Goal: Task Accomplishment & Management: Complete application form

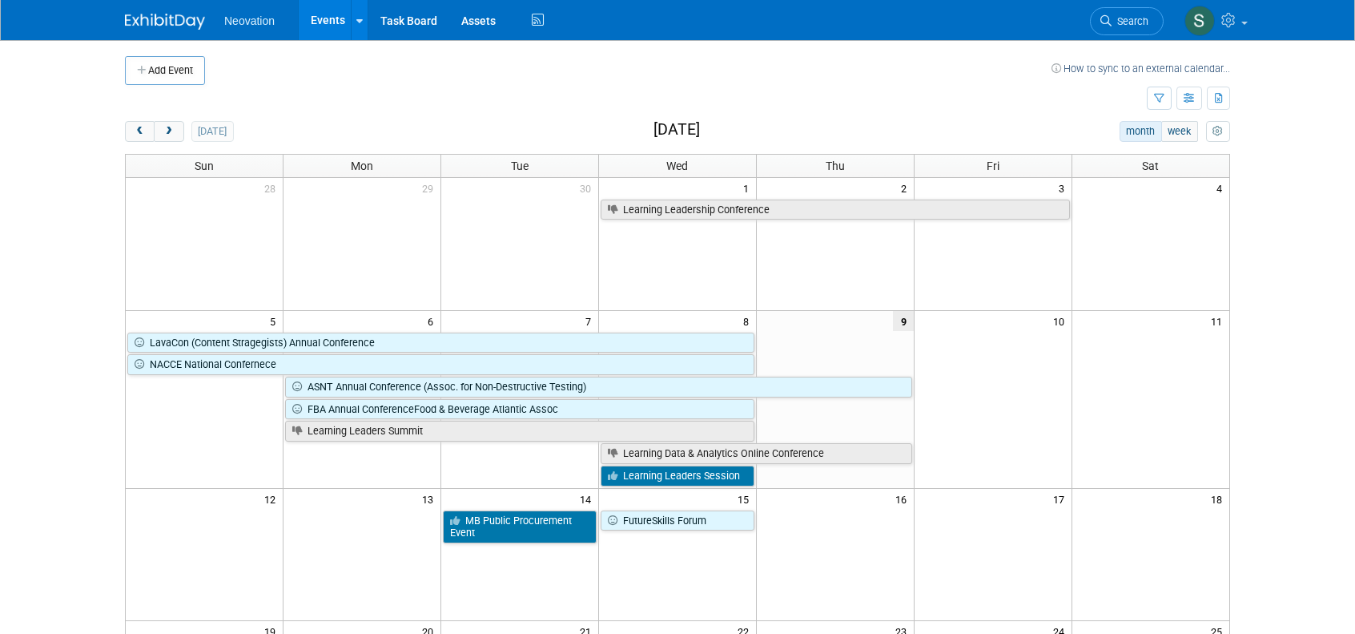
click at [239, 19] on span "Neovation" at bounding box center [249, 20] width 50 height 13
click at [178, 66] on button "Add Event" at bounding box center [165, 70] width 80 height 29
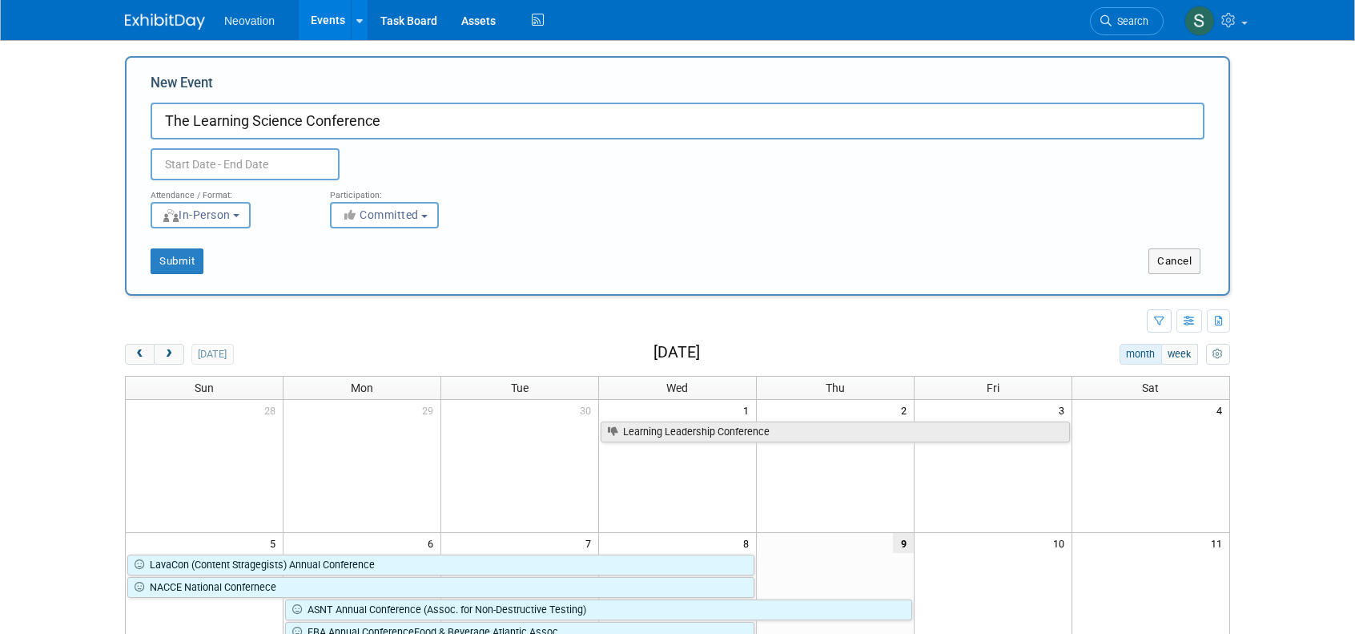
type input "The Learning Science Conference"
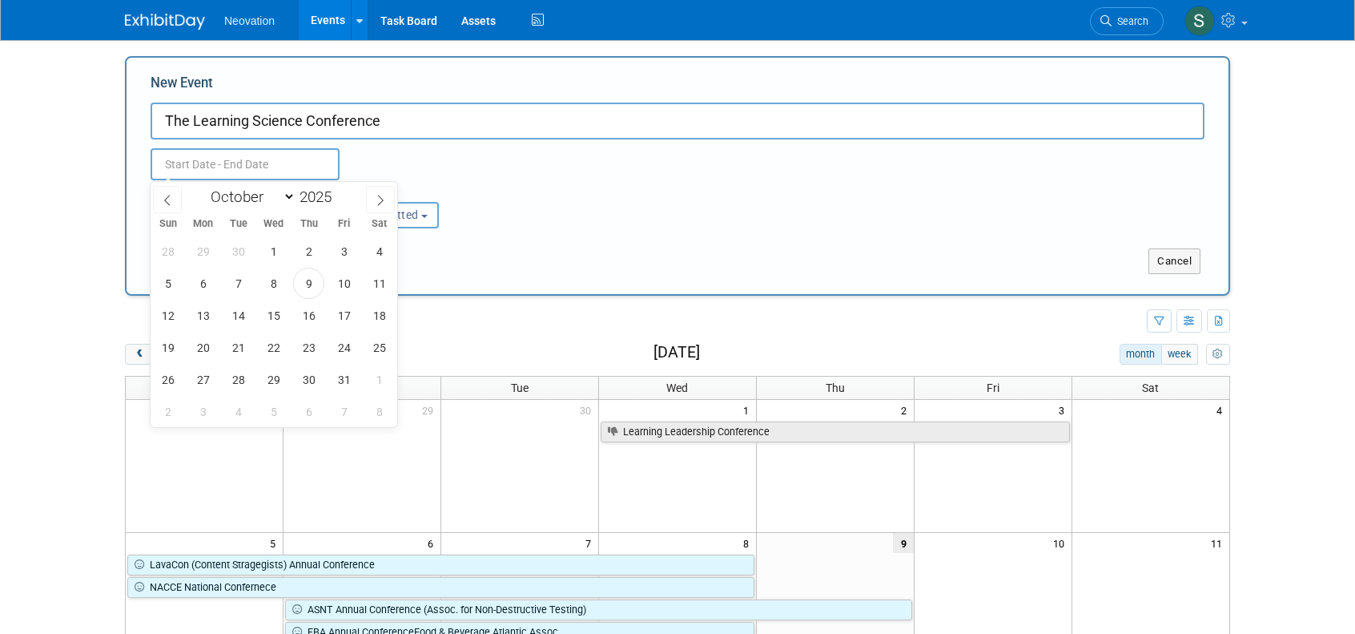
click at [270, 157] on input "text" at bounding box center [245, 164] width 189 height 32
click at [287, 192] on select "January February March April May June July August September October November De…" at bounding box center [249, 197] width 92 height 20
click at [378, 197] on icon at bounding box center [380, 200] width 11 height 11
select select "10"
click at [200, 277] on span "3" at bounding box center [202, 283] width 31 height 31
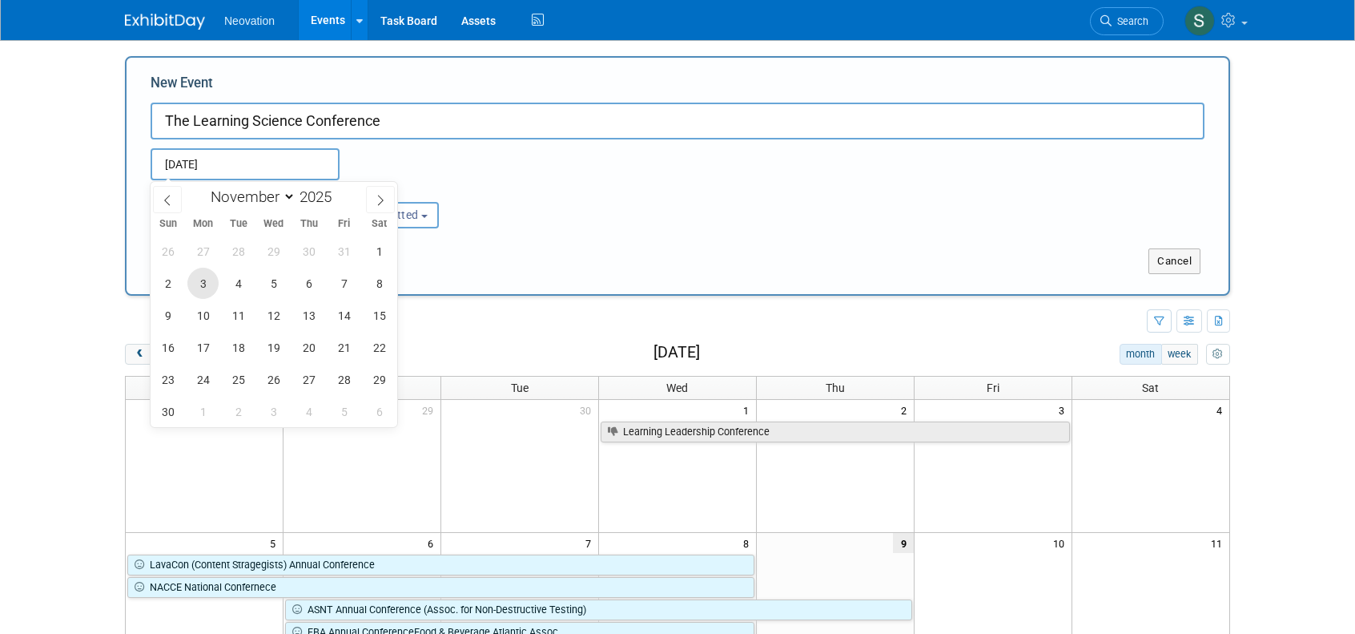
type input "[DATE] to [DATE]"
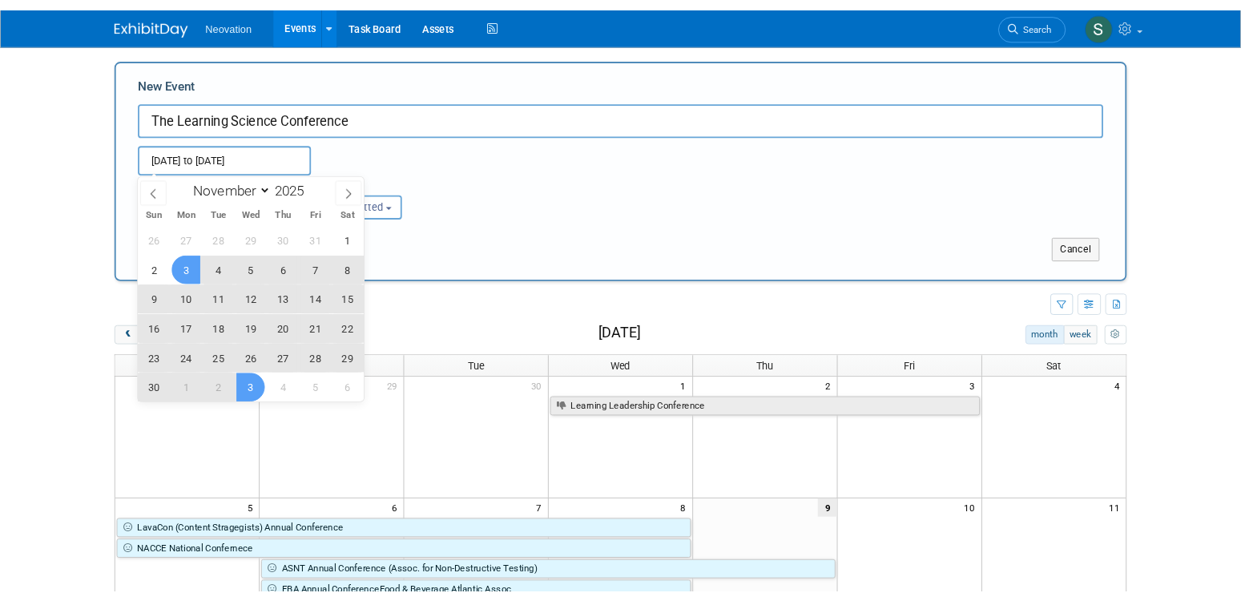
scroll to position [80, 0]
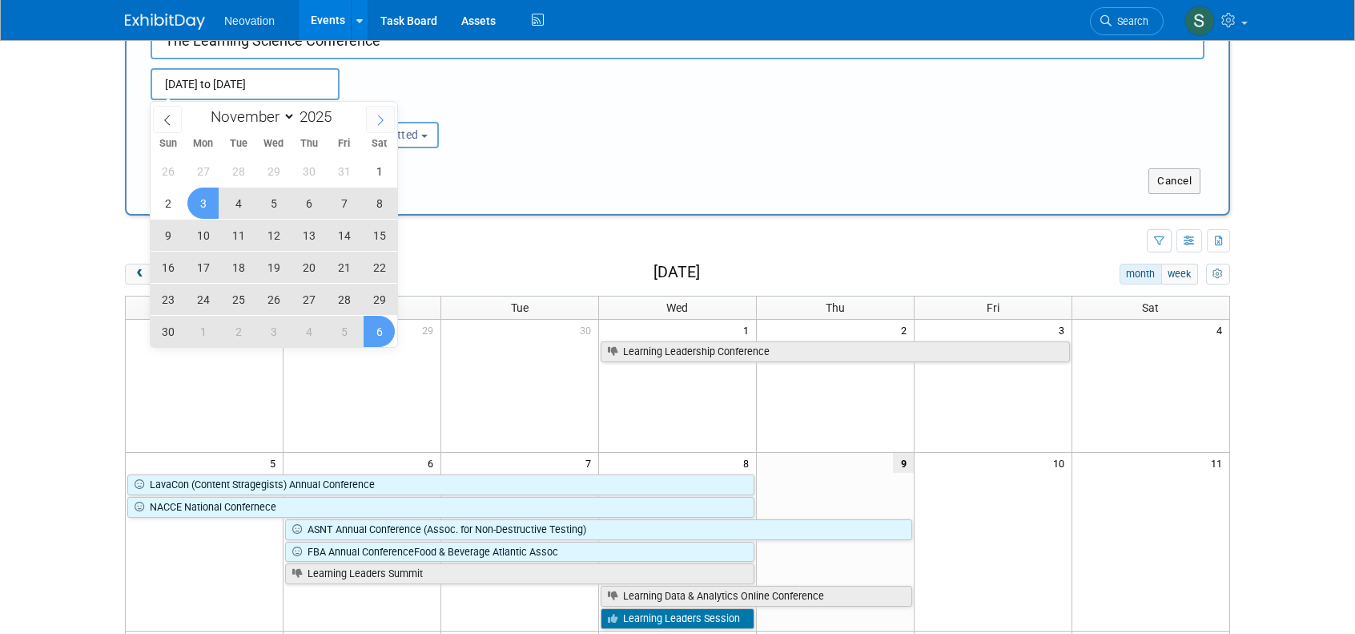
click at [378, 118] on icon at bounding box center [380, 120] width 11 height 11
select select "11"
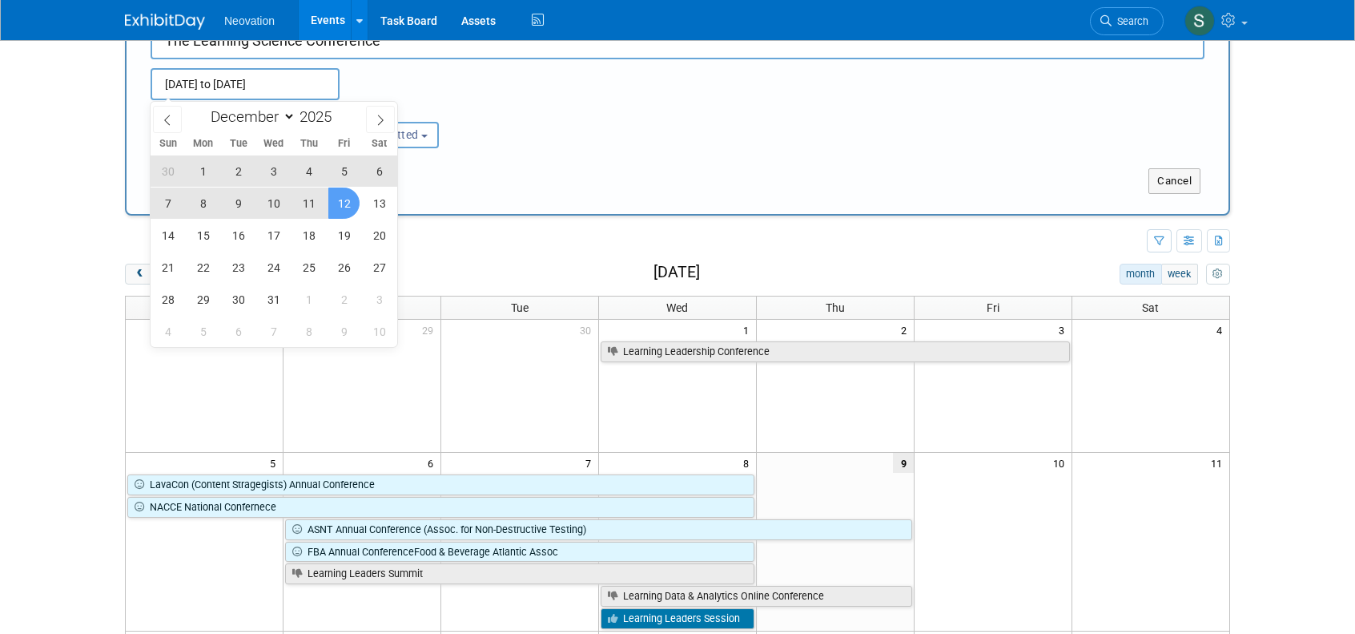
click at [344, 203] on span "12" at bounding box center [343, 202] width 31 height 31
type input "[DATE] to [DATE]"
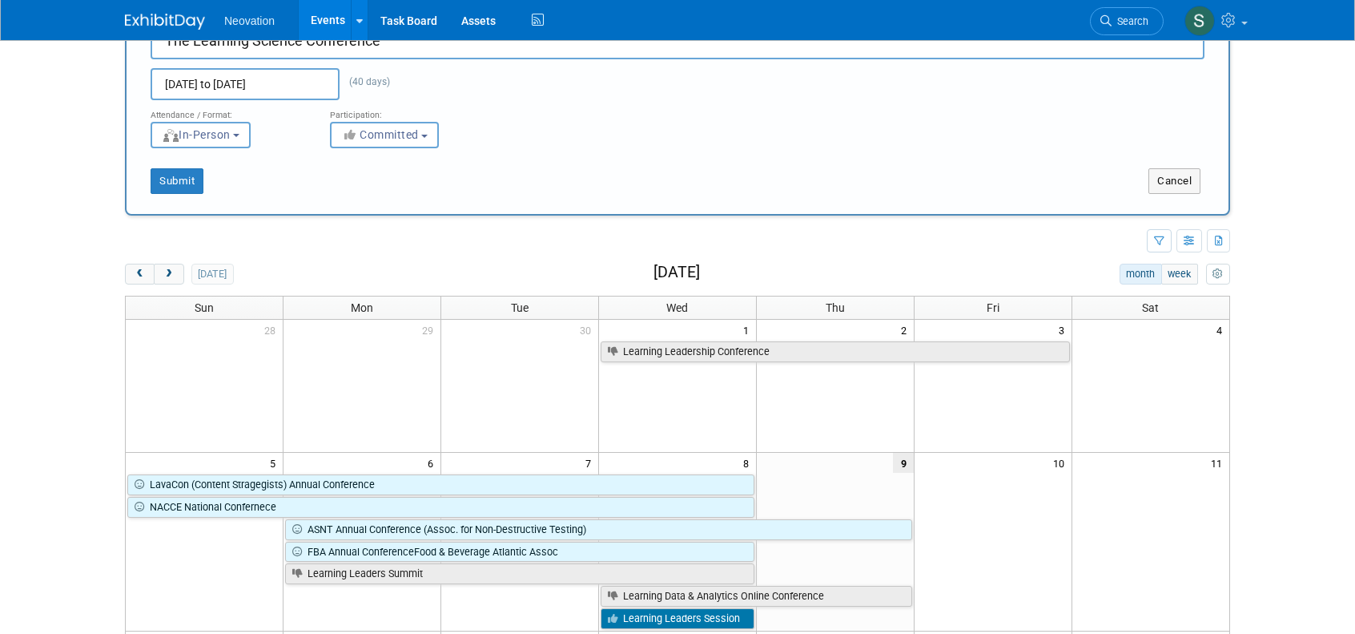
click at [132, 203] on div "New Event The Learning Science Conference [DATE] to [DATE] (40 days) Duplicate …" at bounding box center [677, 95] width 1105 height 239
click at [239, 137] on b "button" at bounding box center [236, 135] width 6 height 3
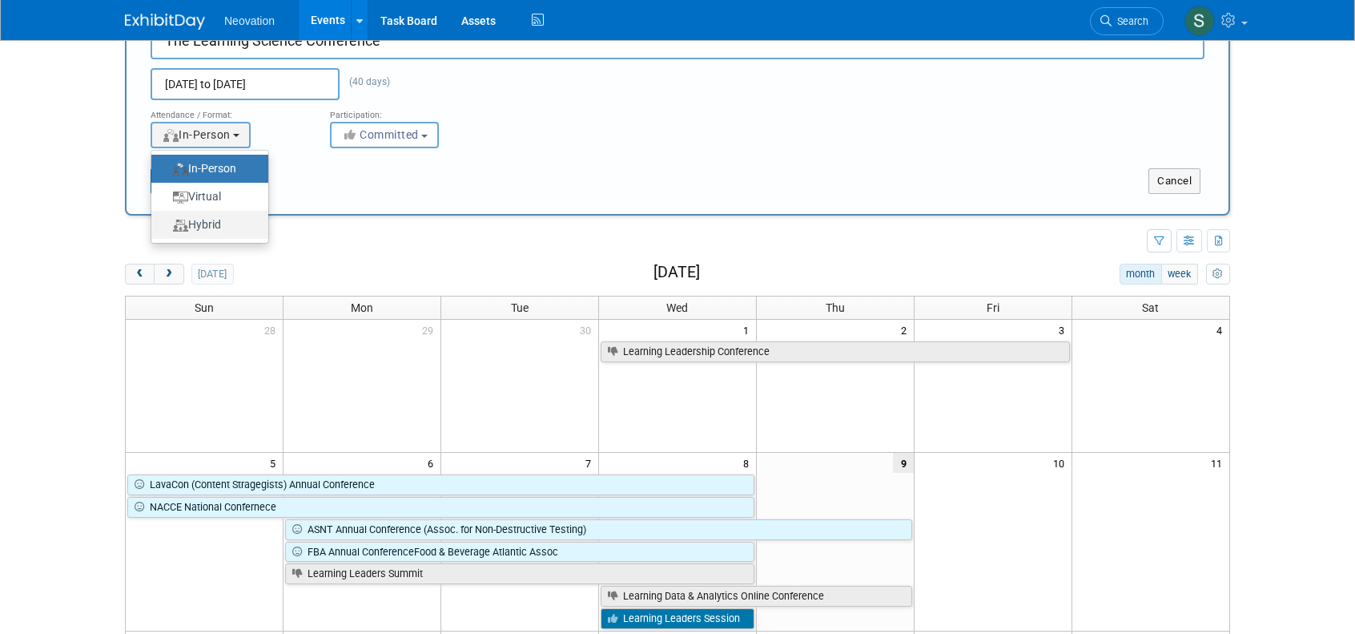
click at [227, 222] on label "Hybrid" at bounding box center [205, 225] width 93 height 22
click at [166, 222] on input "Hybrid" at bounding box center [160, 224] width 10 height 10
select select "3"
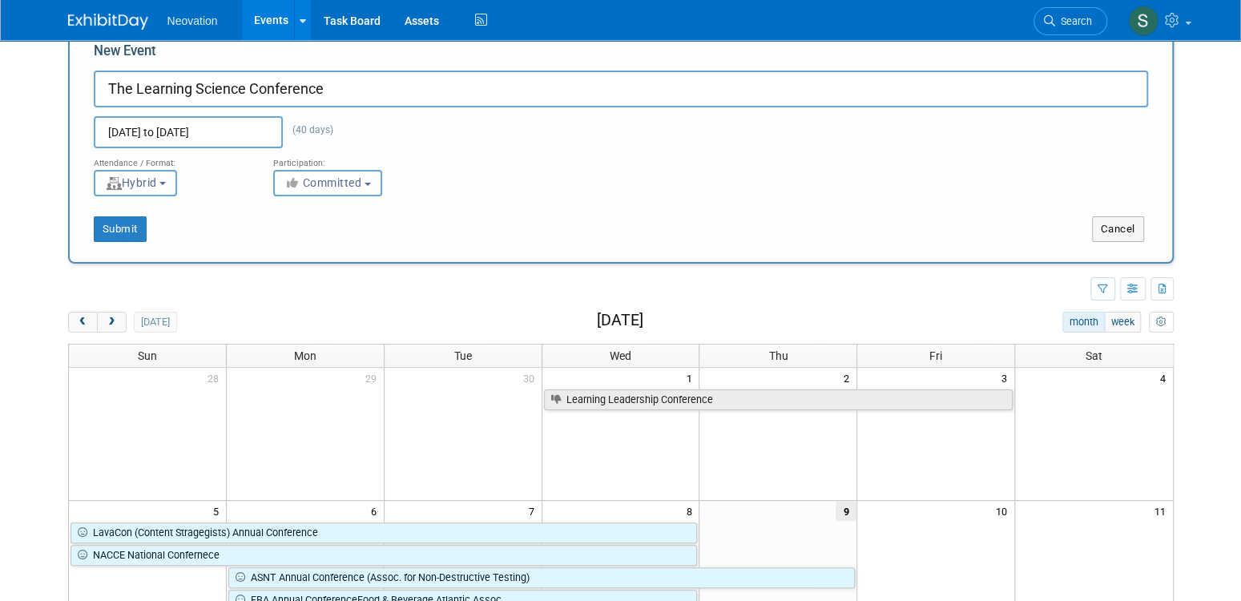
scroll to position [0, 0]
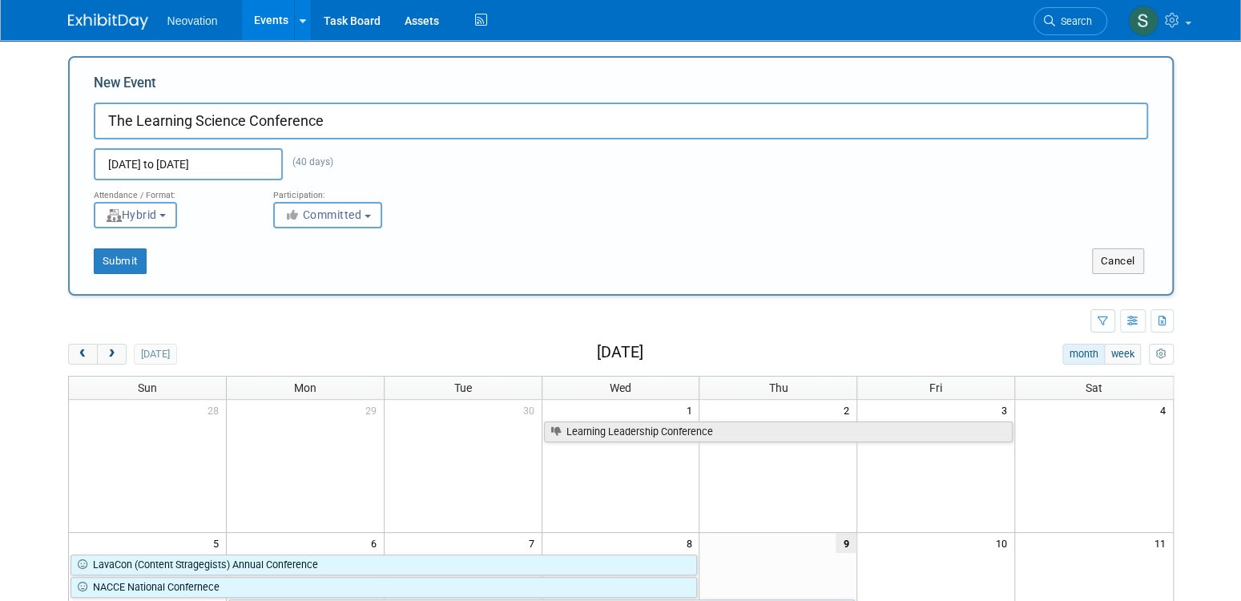
click at [349, 217] on span "Committed" at bounding box center [323, 214] width 78 height 13
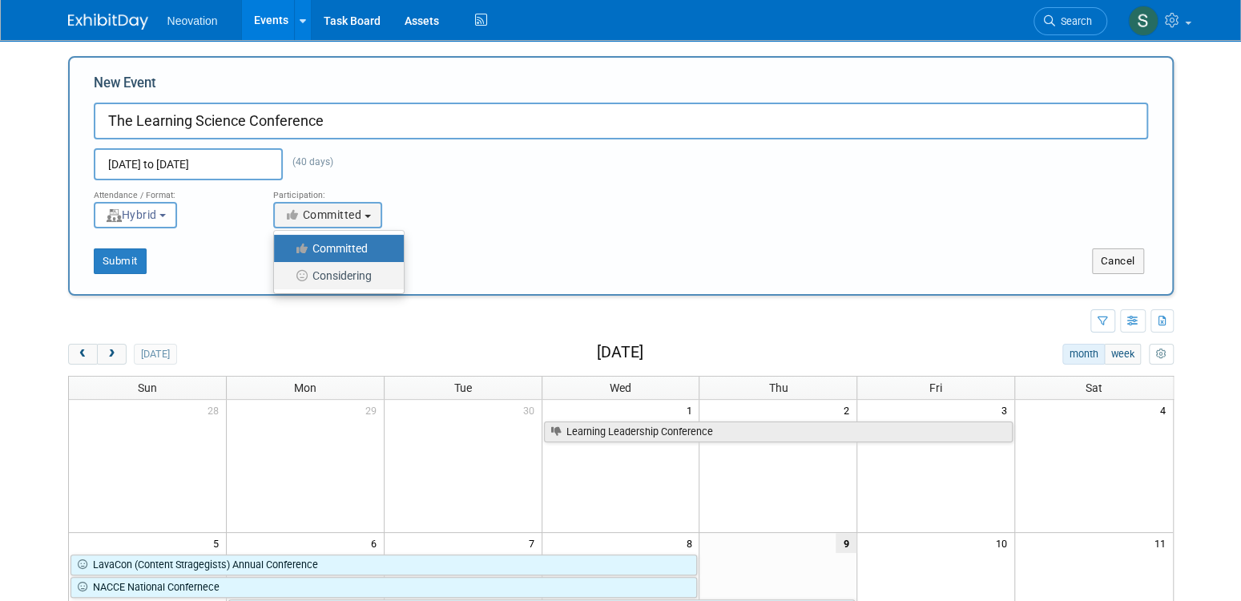
click at [344, 278] on label "Considering" at bounding box center [335, 275] width 106 height 21
click at [288, 278] on input "Considering" at bounding box center [283, 276] width 10 height 10
select select "2"
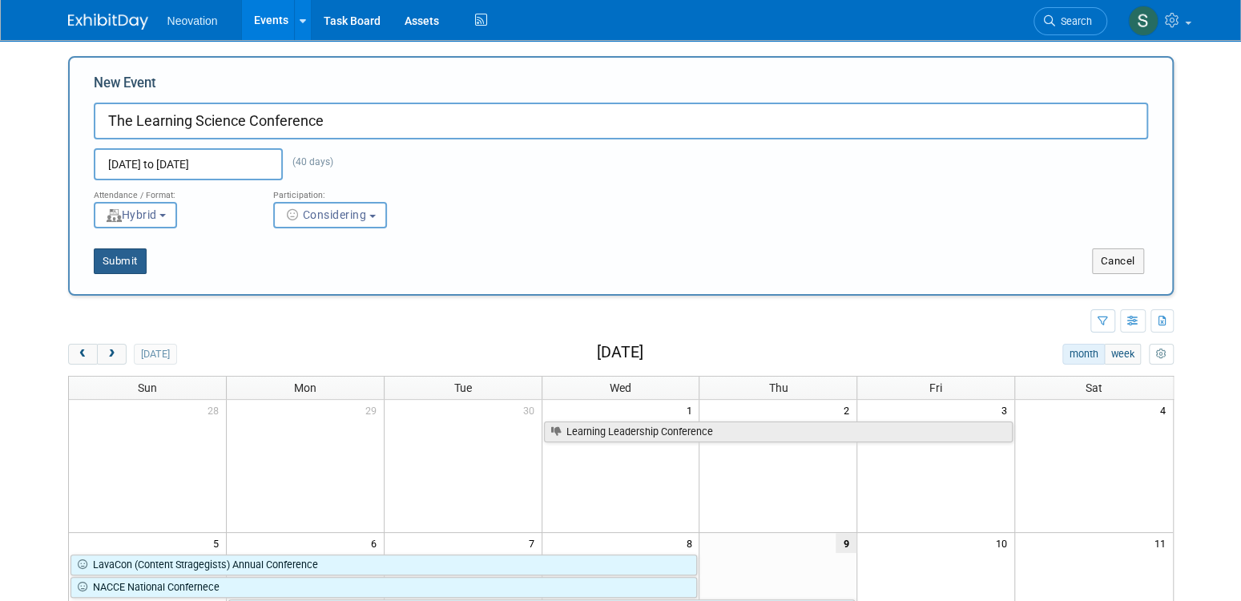
click at [119, 264] on button "Submit" at bounding box center [120, 261] width 53 height 26
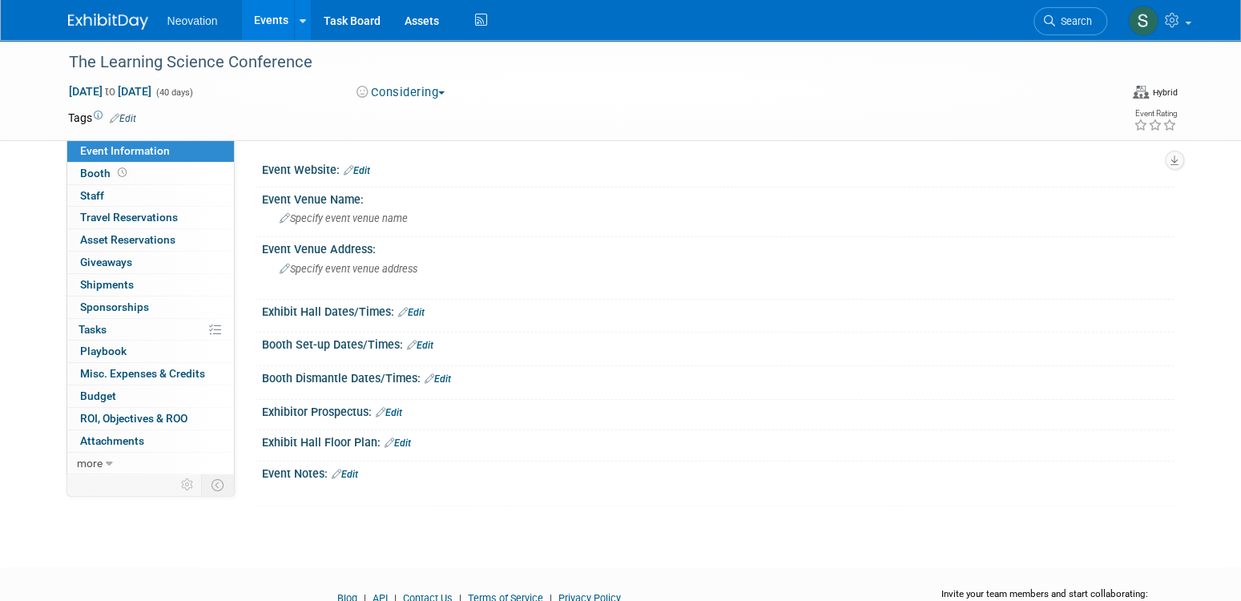
click at [364, 171] on link "Edit" at bounding box center [357, 170] width 26 height 11
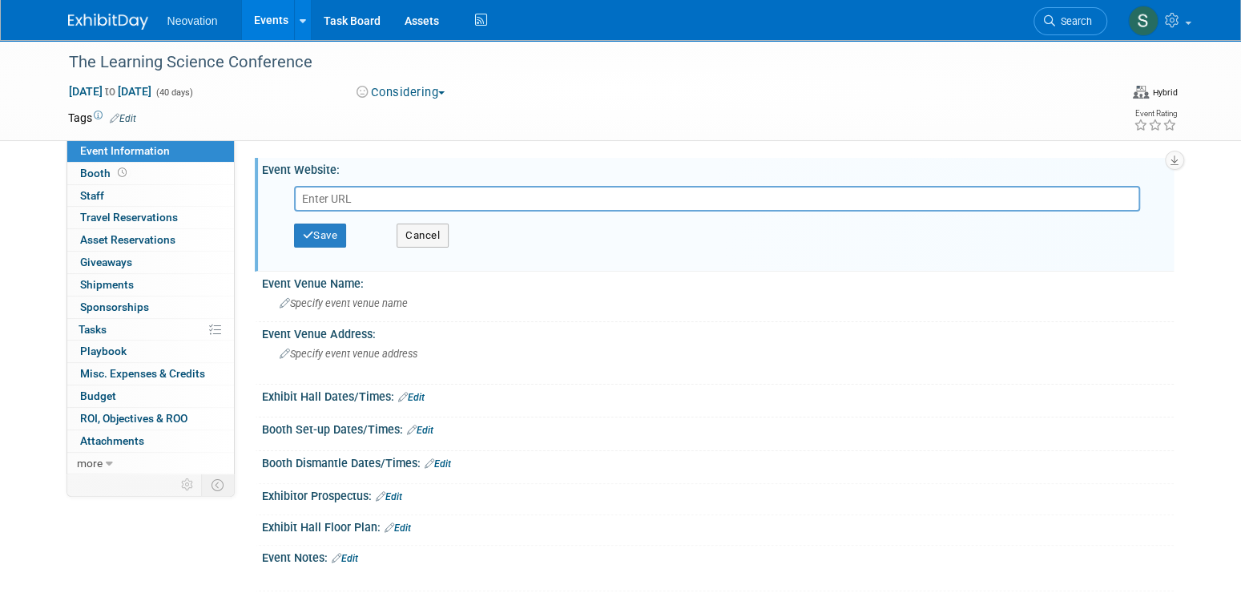
click at [366, 199] on input "text" at bounding box center [717, 199] width 846 height 26
type input "https://ldaccelerator.com/learning-science-conference-2025"
click at [330, 233] on button "Save" at bounding box center [320, 235] width 53 height 24
